Goal: Task Accomplishment & Management: Manage account settings

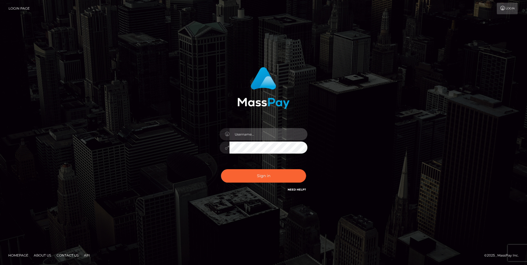
click at [256, 134] on input "text" at bounding box center [268, 134] width 78 height 12
click at [292, 133] on input "text" at bounding box center [268, 134] width 78 height 12
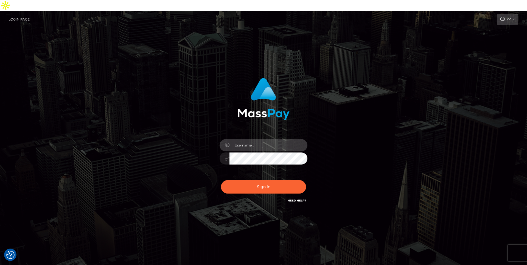
type input "rakshit.throne"
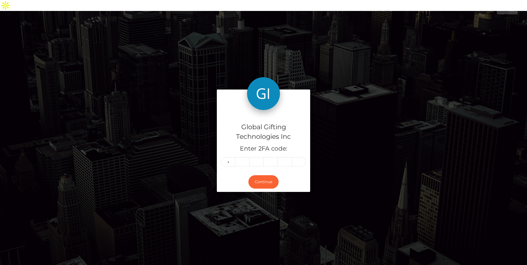
type input "9"
type input "1"
type input "5"
type input "0"
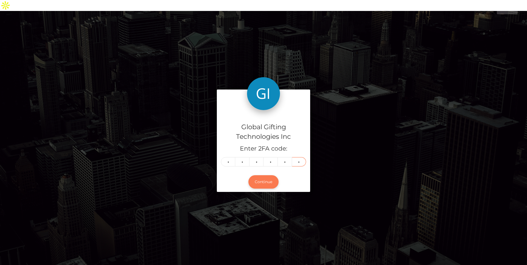
type input "4"
click at [261, 176] on button "Continue" at bounding box center [263, 182] width 30 height 13
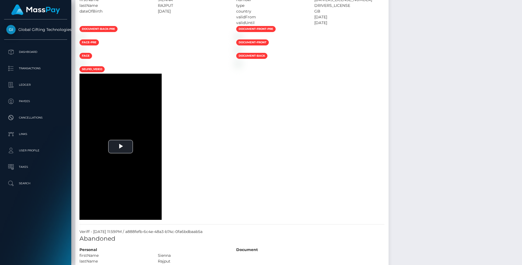
scroll to position [482, 0]
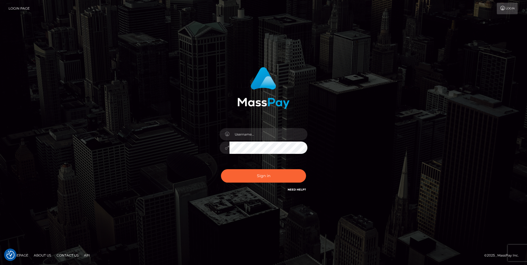
checkbox input "true"
